Goal: Task Accomplishment & Management: Complete application form

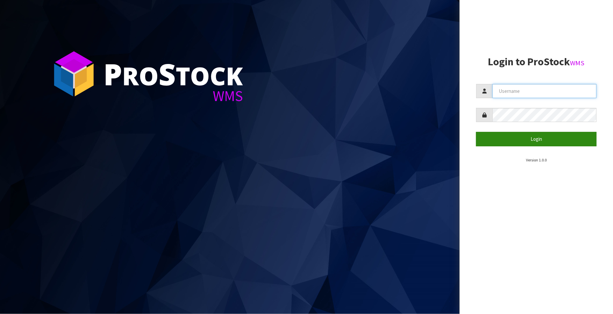
type input "FLOWAPAC"
click at [535, 142] on button "Login" at bounding box center [536, 139] width 120 height 14
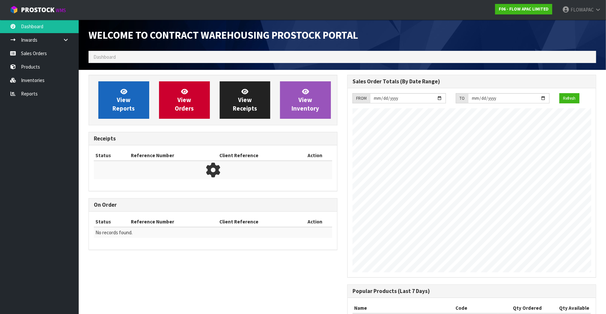
scroll to position [363, 259]
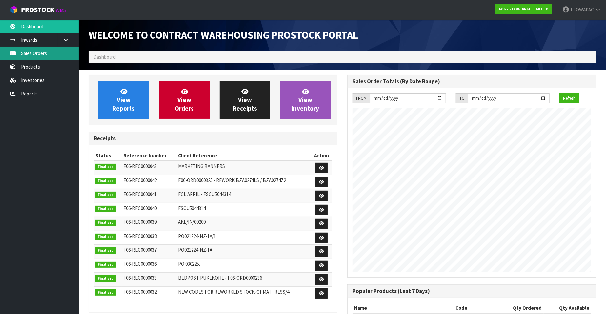
click at [42, 55] on link "Sales Orders" at bounding box center [39, 53] width 79 height 13
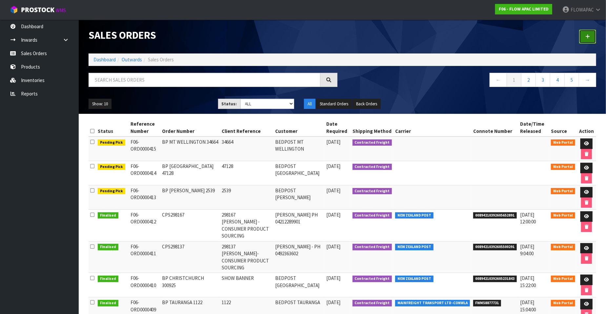
click at [589, 37] on icon at bounding box center [588, 36] width 5 height 5
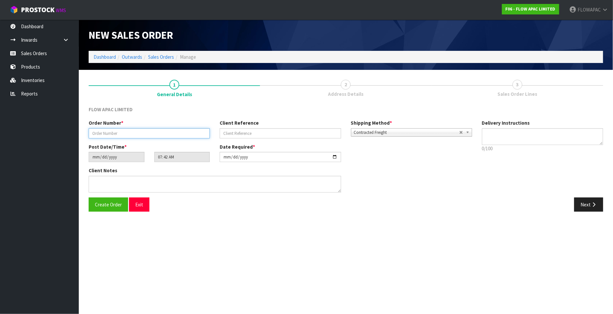
click at [100, 134] on input "text" at bounding box center [149, 133] width 121 height 10
paste input "298398"
type input "C2PS 98398"
click at [236, 133] on input "text" at bounding box center [280, 133] width 121 height 10
paste input "298398"
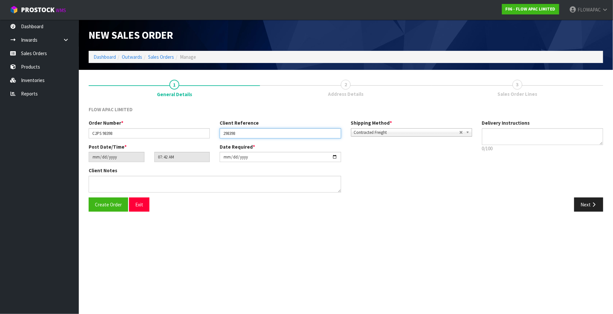
paste input "298398 [PERSON_NAME]"
type input "298398 [PERSON_NAME]"
click at [112, 203] on span "Create Order" at bounding box center [108, 205] width 27 height 6
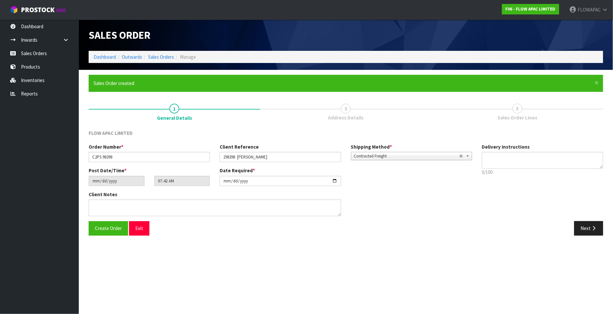
type input "09:42:00.000"
click at [598, 226] on button "Next" at bounding box center [588, 228] width 29 height 14
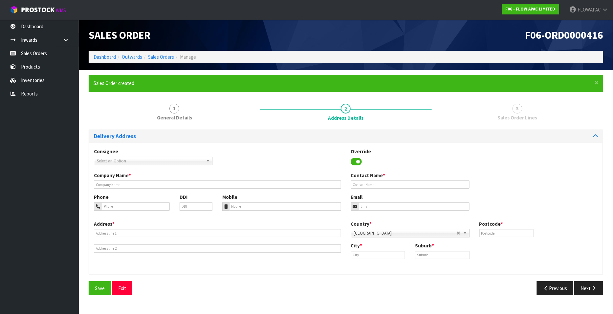
click at [357, 160] on icon at bounding box center [356, 162] width 11 height 10
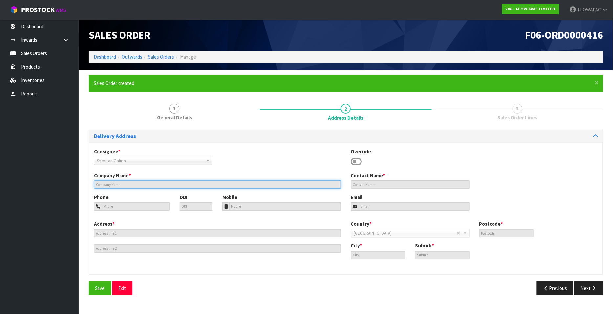
click at [117, 183] on input "text" at bounding box center [217, 185] width 247 height 8
click at [104, 186] on input "text" at bounding box center [217, 185] width 247 height 8
click at [106, 186] on input "text" at bounding box center [217, 185] width 247 height 8
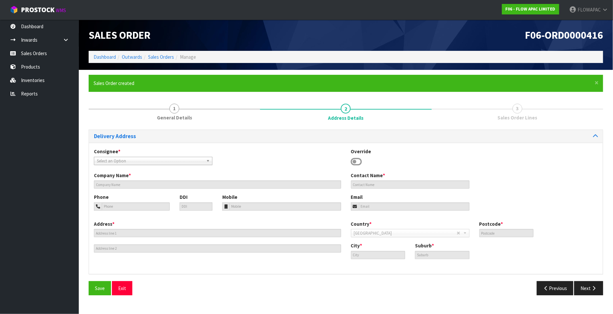
click at [358, 159] on icon at bounding box center [356, 162] width 11 height 10
click at [354, 161] on icon at bounding box center [356, 162] width 11 height 10
click at [122, 288] on button "Exit" at bounding box center [122, 288] width 20 height 14
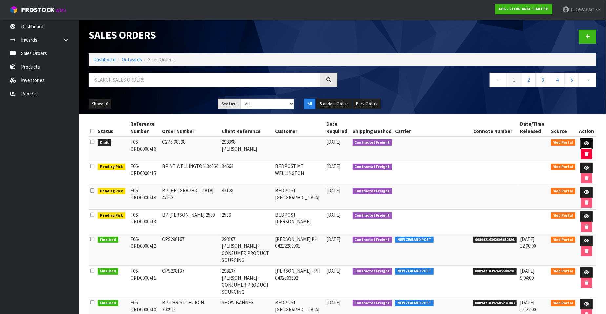
click at [586, 143] on icon at bounding box center [587, 143] width 5 height 4
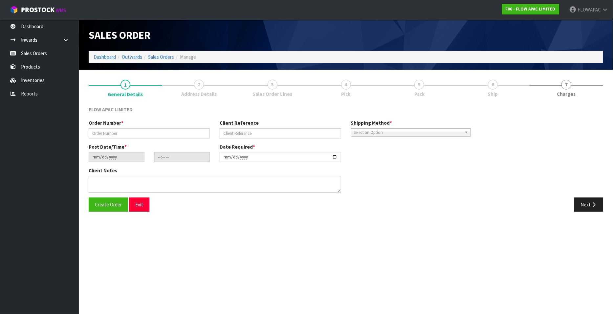
type input "C2PS 98398"
type input "298398 [PERSON_NAME]"
type input "[DATE]"
type input "09:42:00.000"
type input "[DATE]"
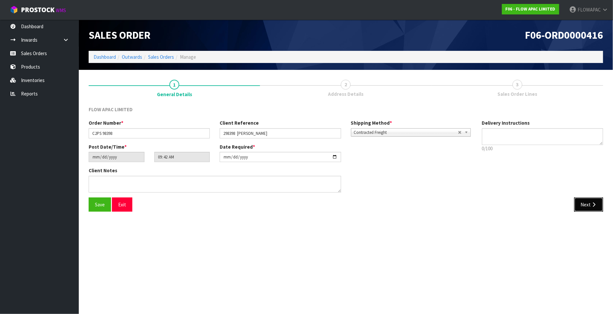
click at [592, 205] on icon "button" at bounding box center [593, 204] width 6 height 5
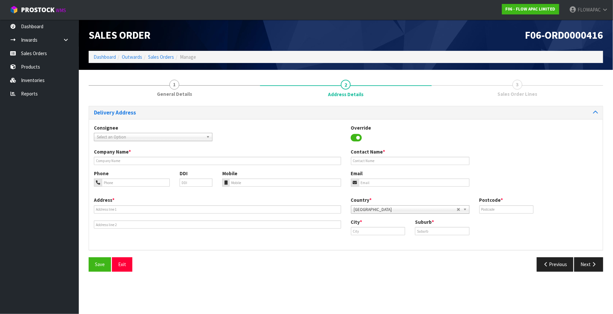
click at [134, 137] on span "Select an Option" at bounding box center [150, 137] width 107 height 8
type input "consume"
click at [179, 154] on li "CONPROAKL - CONSUME R PRODUCT SOURCING LTD" at bounding box center [153, 156] width 115 height 8
type input "CONSUMER PRODUCT SOURCING LTD"
type input "ADMIN@CONSUMERPRODUCTSOURCING.CO.N"
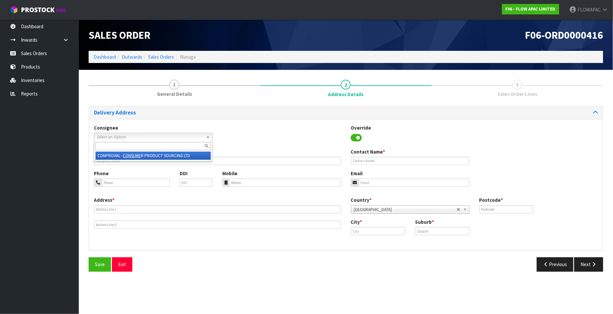
type input "0800277583"
type input "[STREET_ADDRESS],"
type input "0632"
type input "[GEOGRAPHIC_DATA]"
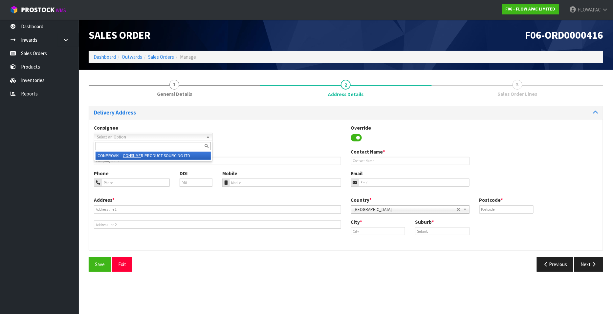
type input "ROSEDALE"
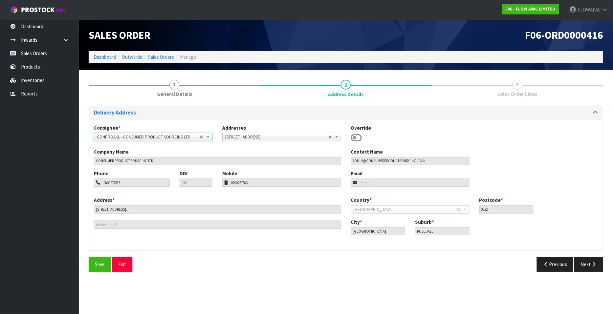
click at [356, 139] on icon at bounding box center [356, 138] width 11 height 10
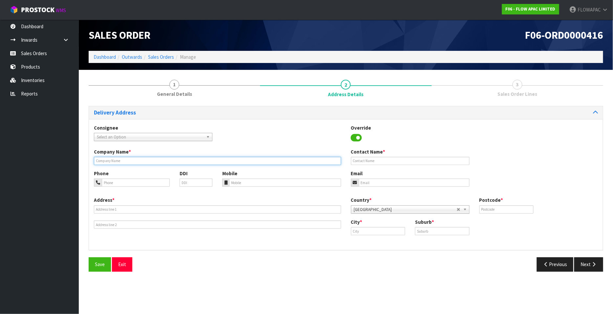
click at [138, 160] on input "text" at bounding box center [217, 161] width 247 height 8
paste input "[PERSON_NAME]"
paste input "GLAMUZINA CORPORATION"
type input "[PERSON_NAME] C/[PERSON_NAME] CORPORATION"
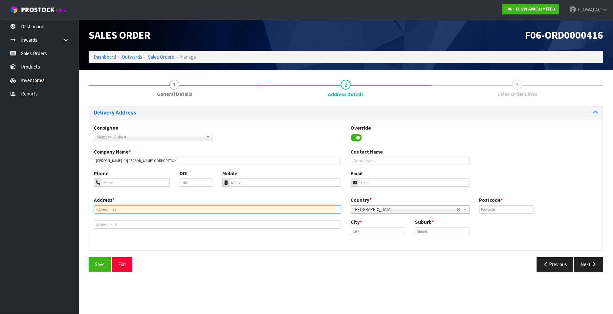
click at [115, 209] on input "text" at bounding box center [217, 209] width 247 height 8
paste input "[STREET_ADDRESS][PERSON_NAME]"
type input "[STREET_ADDRESS][PERSON_NAME]"
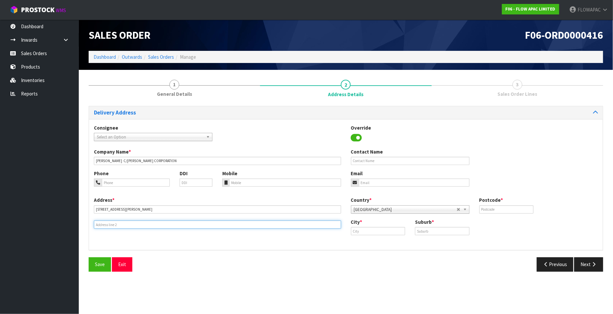
click at [111, 226] on input "text" at bounding box center [217, 225] width 247 height 8
paste input "MORNINGSIDE"
type input "MORNINGSIDE"
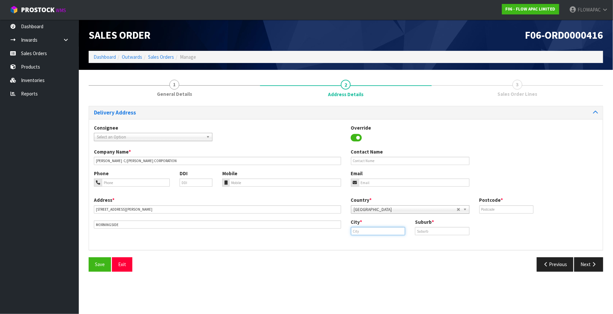
click at [368, 233] on input "text" at bounding box center [378, 231] width 54 height 8
type input "[GEOGRAPHIC_DATA]"
click at [489, 211] on input "text" at bounding box center [506, 209] width 54 height 8
paste input "1025"
type input "1025"
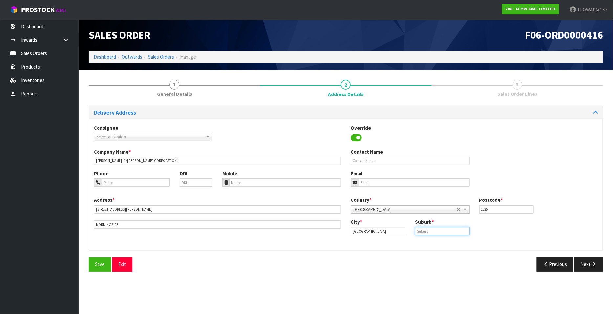
click at [429, 231] on input "text" at bounding box center [442, 231] width 54 height 8
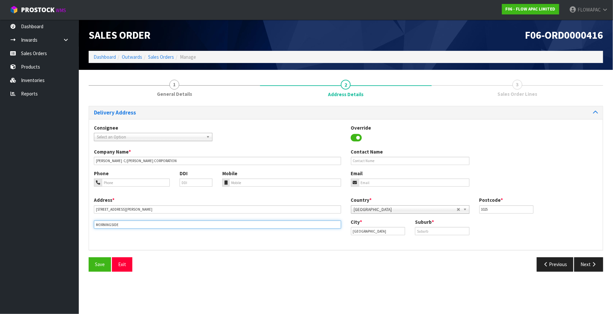
drag, startPoint x: 123, startPoint y: 224, endPoint x: 86, endPoint y: 222, distance: 36.8
click at [87, 222] on div "1 General Details 2 Address Details 3 Sales Order Lines Delivery Address Consig…" at bounding box center [346, 176] width 524 height 202
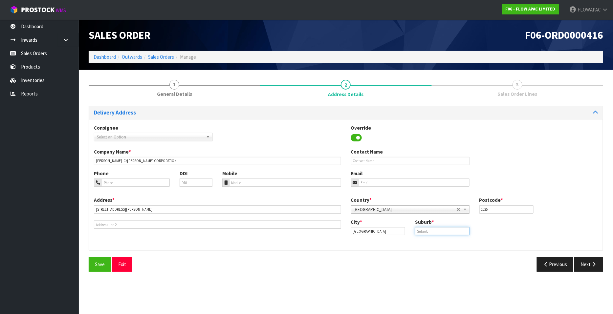
click at [429, 232] on input "text" at bounding box center [442, 231] width 54 height 8
paste input "MORNINGSIDE"
type input "MORNINGSIDE"
click at [268, 181] on input "tel" at bounding box center [285, 183] width 112 height 8
paste input "0274874374"
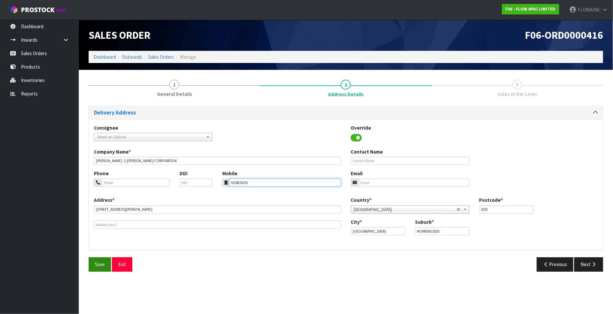
type input "0274874374"
click at [98, 266] on span "Save" at bounding box center [100, 264] width 10 height 6
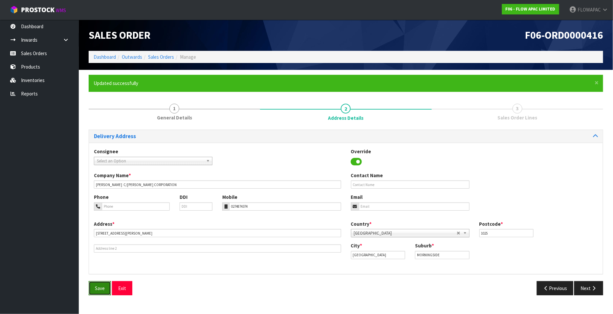
click at [100, 288] on span "Save" at bounding box center [100, 288] width 10 height 6
click at [585, 288] on button "Next" at bounding box center [588, 288] width 29 height 14
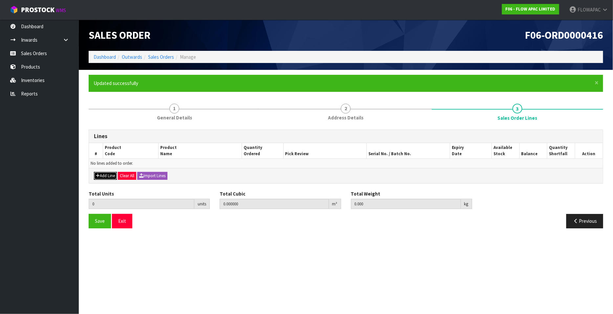
click at [110, 175] on button "Add Line" at bounding box center [105, 176] width 23 height 8
type input "0"
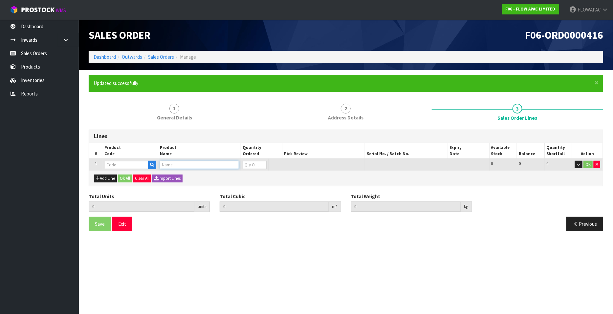
click at [170, 166] on input "text" at bounding box center [199, 165] width 79 height 8
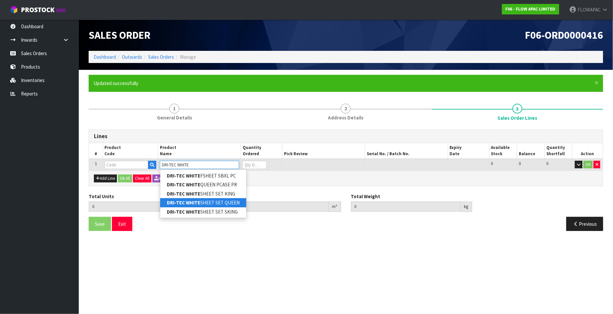
type input "DRI-TEC WHITE"
click at [235, 200] on link "DRI-TEC WHITE SHEET SET QUEEN" at bounding box center [203, 202] width 86 height 9
type input "DRI-TEC WHITE SHEET SET QUEEN"
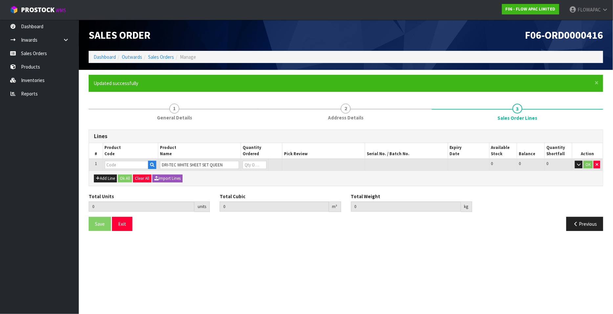
type input "0.000000"
type input "0.000"
type input "BZS1946Z5"
type input "0"
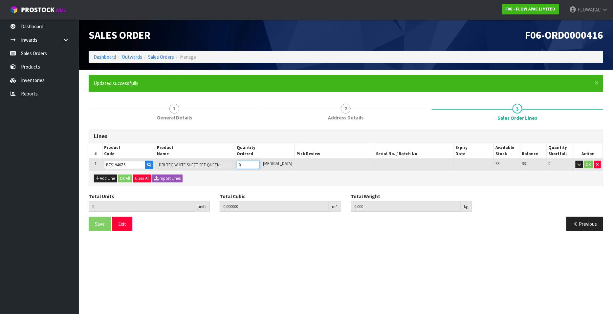
type input "1"
type input "0.009"
type input "2.4"
type input "1"
click at [260, 162] on input "1" at bounding box center [248, 165] width 23 height 8
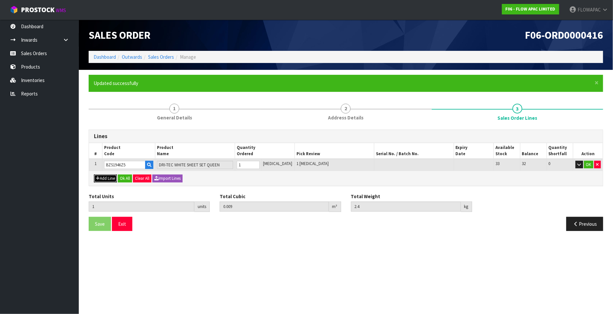
click at [107, 178] on button "Add Line" at bounding box center [105, 179] width 23 height 8
type input "0"
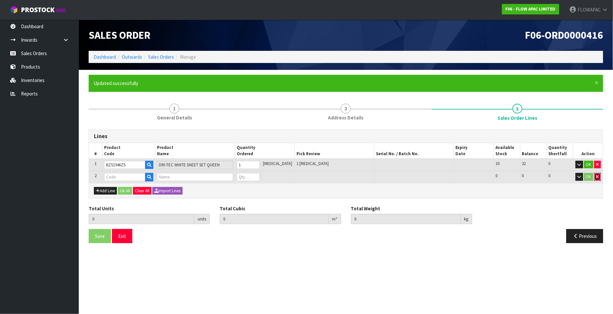
click at [597, 176] on icon "button" at bounding box center [597, 177] width 3 height 4
type input "1"
type input "0.009"
type input "2.4"
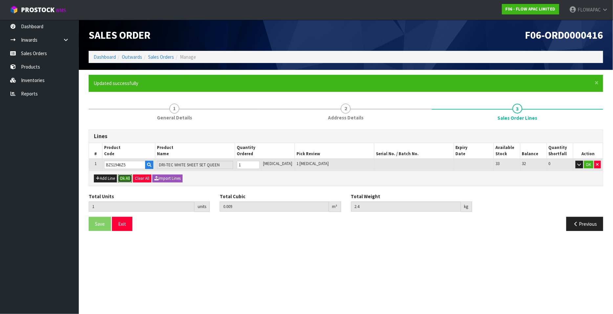
click at [124, 177] on button "Ok All" at bounding box center [125, 179] width 14 height 8
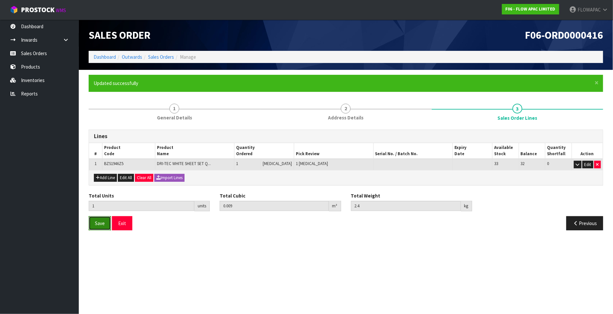
click at [100, 223] on span "Save" at bounding box center [100, 223] width 10 height 6
click at [120, 222] on button "Exit" at bounding box center [122, 223] width 20 height 14
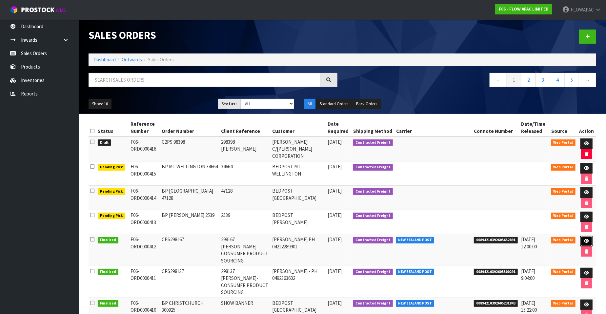
click at [586, 239] on icon at bounding box center [587, 241] width 5 height 4
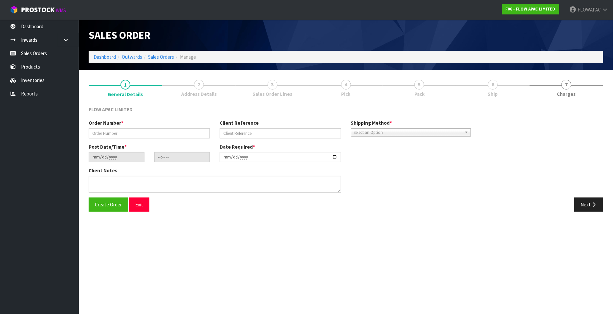
type input "CPS298167"
type input "298167 [PERSON_NAME] - CONSUMER PRODUCT SOURCING"
type input "[DATE]"
type input "02:19:00.000"
type input "[DATE]"
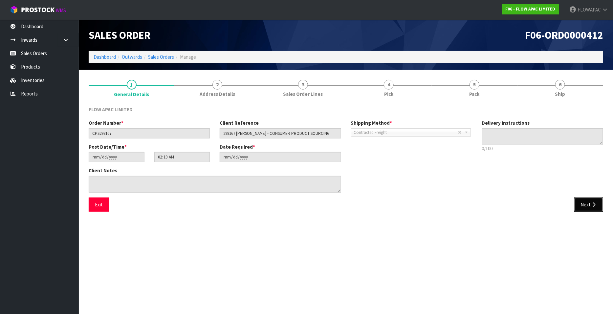
click at [592, 207] on button "Next" at bounding box center [588, 205] width 29 height 14
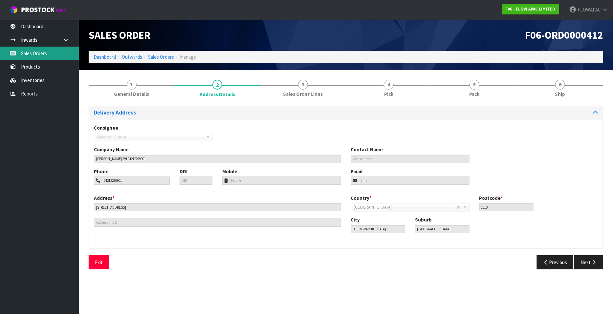
click at [46, 56] on link "Sales Orders" at bounding box center [39, 53] width 79 height 13
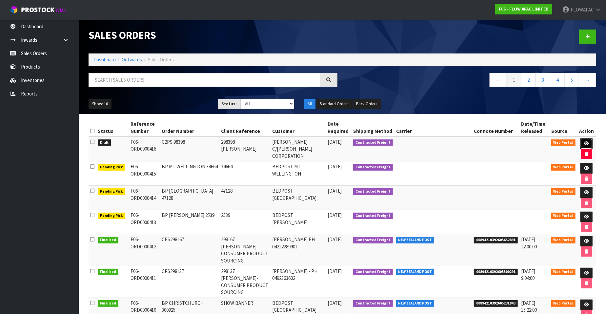
click at [585, 142] on icon at bounding box center [587, 143] width 5 height 4
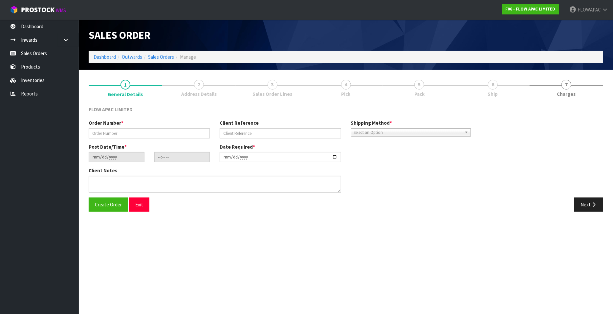
type input "C2PS 98398"
type input "298398 [PERSON_NAME]"
type input "[DATE]"
type input "15:42:00.000"
type input "[DATE]"
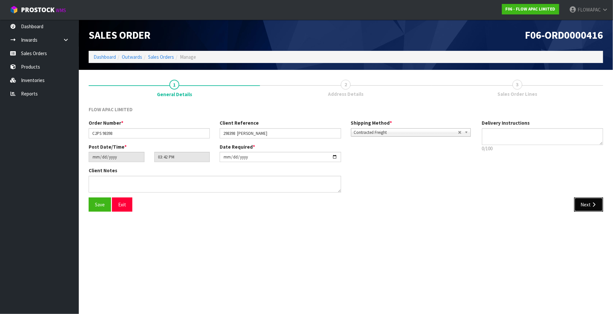
click at [589, 203] on button "Next" at bounding box center [588, 205] width 29 height 14
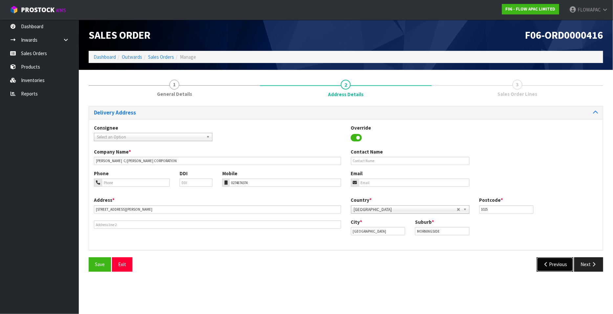
click at [554, 262] on button "Previous" at bounding box center [555, 264] width 37 height 14
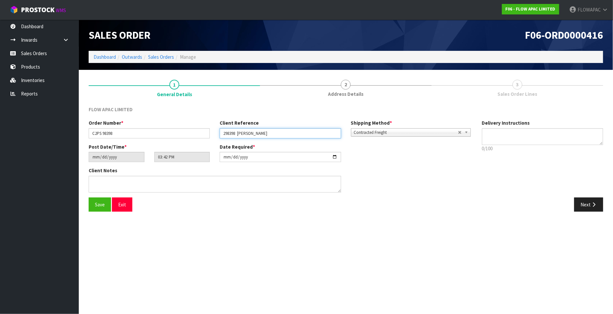
click at [295, 133] on input "298398 [PERSON_NAME]" at bounding box center [280, 133] width 121 height 10
type input "298398 [PERSON_NAME] CONSUMER SOURCING PRODUCT"
click at [100, 202] on span "Save" at bounding box center [100, 205] width 10 height 6
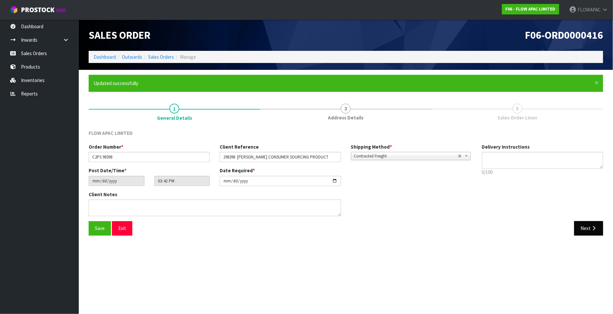
type input "17:42:00.000"
click at [591, 230] on button "Next" at bounding box center [588, 228] width 29 height 14
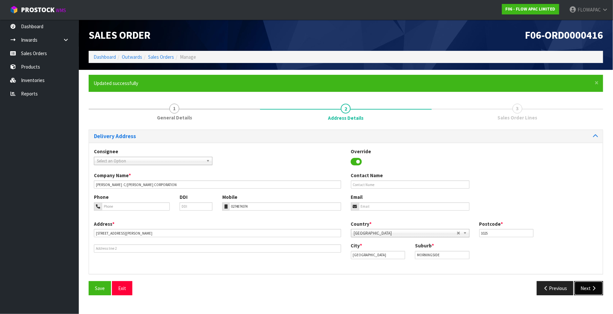
click at [587, 286] on button "Next" at bounding box center [588, 288] width 29 height 14
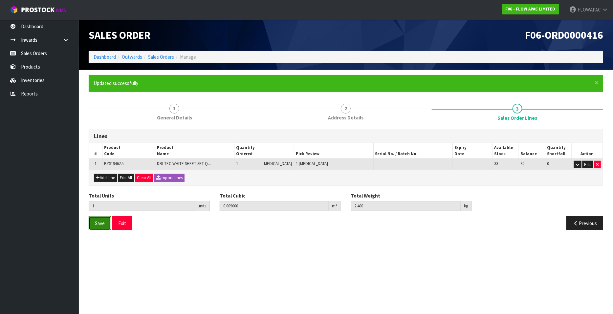
click at [108, 219] on button "Save" at bounding box center [100, 223] width 22 height 14
click at [123, 223] on button "Exit" at bounding box center [122, 223] width 20 height 14
